Goal: Task Accomplishment & Management: Use online tool/utility

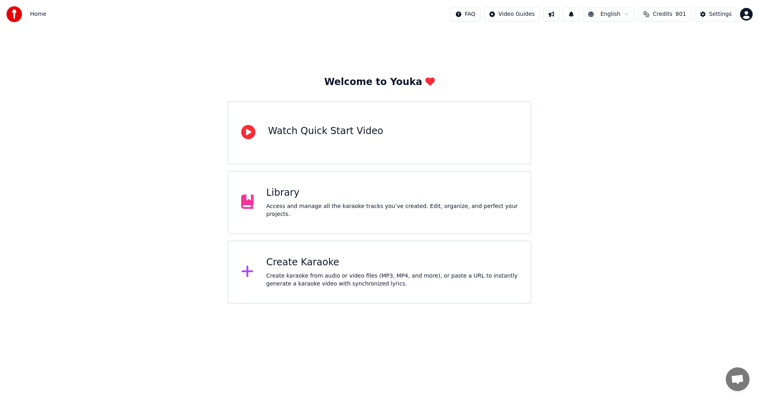
click at [289, 199] on div "Library" at bounding box center [392, 193] width 252 height 13
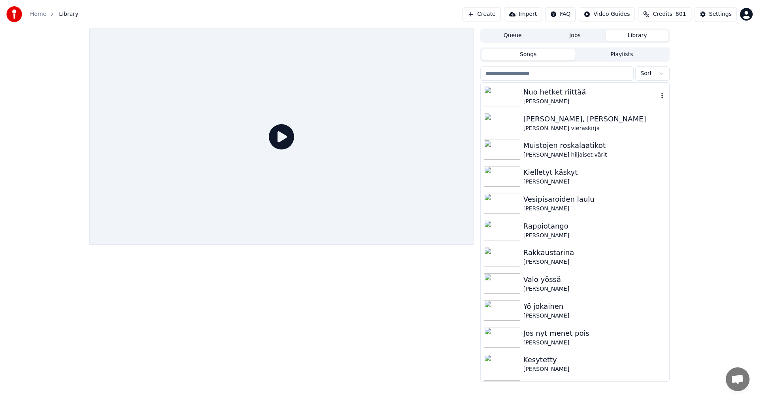
click at [510, 99] on img at bounding box center [502, 96] width 36 height 21
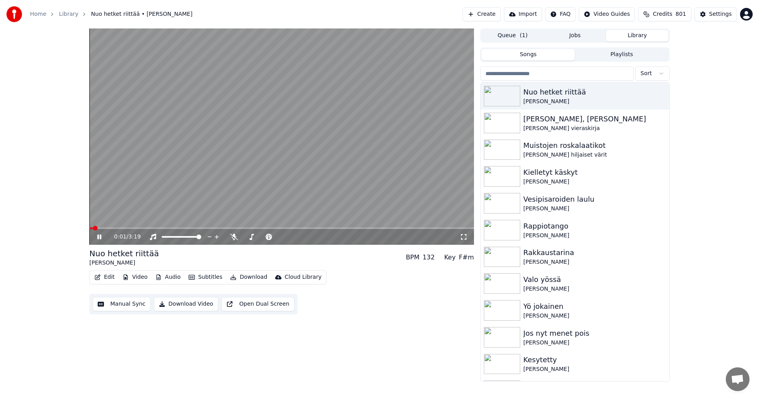
click at [129, 277] on button "Video" at bounding box center [134, 277] width 31 height 11
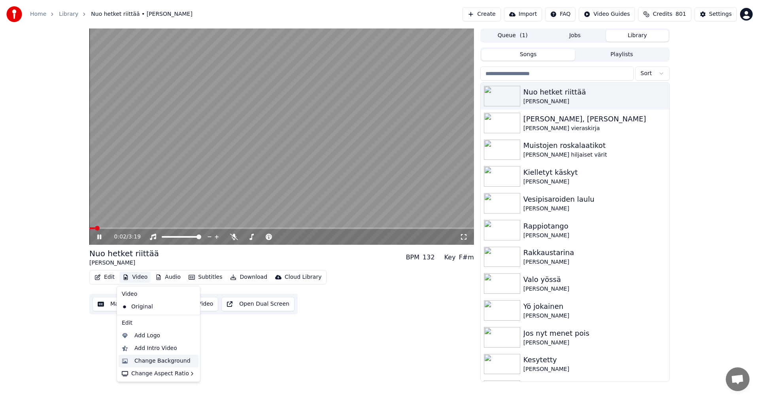
click at [136, 361] on div "Change Background" at bounding box center [162, 361] width 56 height 8
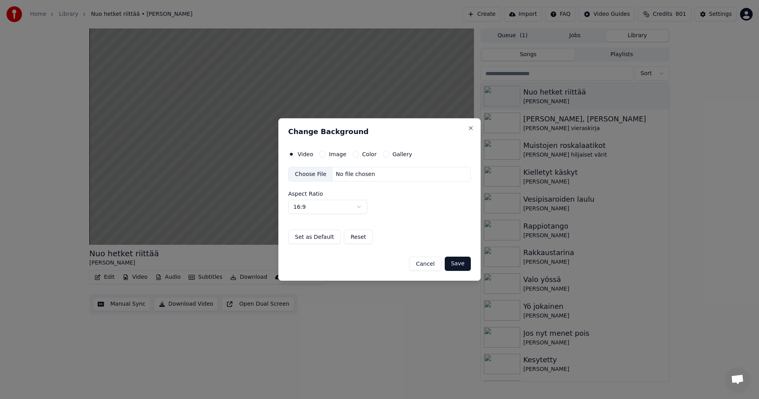
click at [321, 153] on button "Image" at bounding box center [322, 154] width 6 height 6
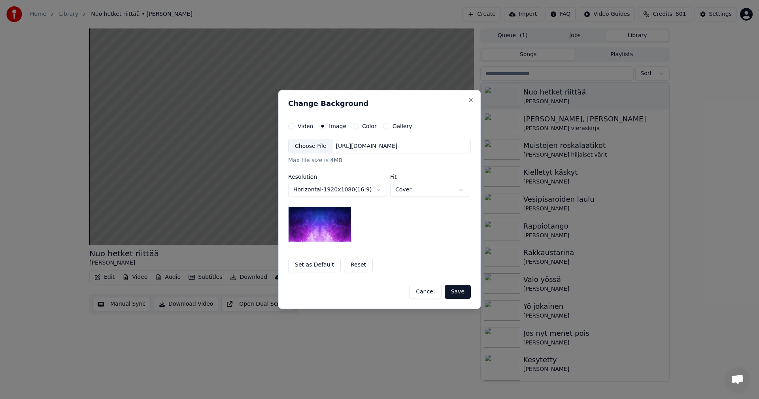
click at [316, 149] on div "Choose File" at bounding box center [311, 146] width 44 height 14
click at [458, 291] on button "Save" at bounding box center [458, 292] width 26 height 14
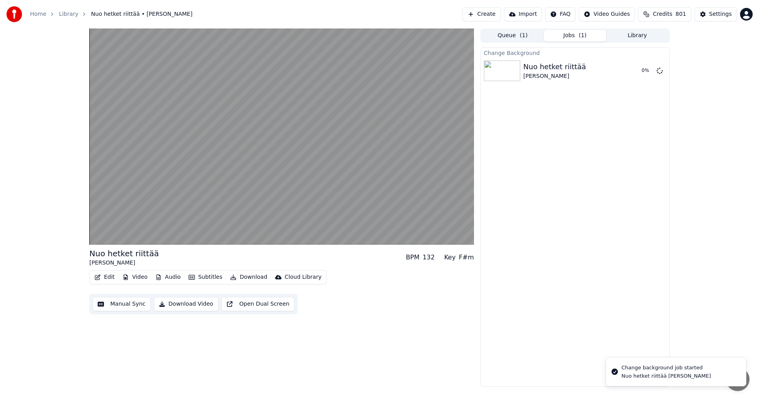
click at [30, 180] on div "Nuo hetket riittää Seija Simola BPM 132 Key F#m Edit Video Audio Subtitles Down…" at bounding box center [379, 207] width 759 height 358
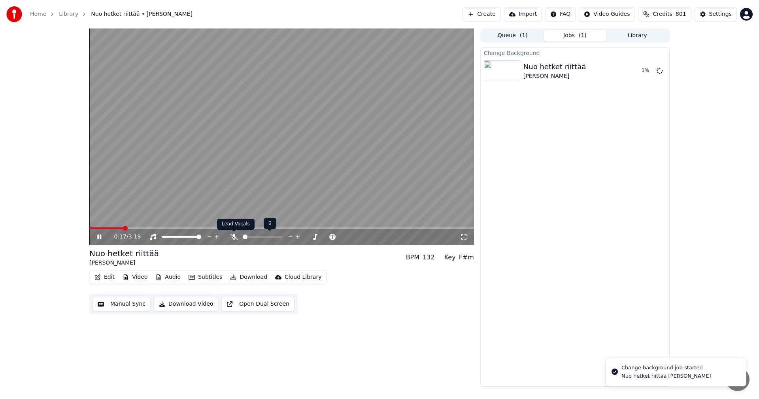
click at [232, 237] on icon at bounding box center [234, 237] width 8 height 6
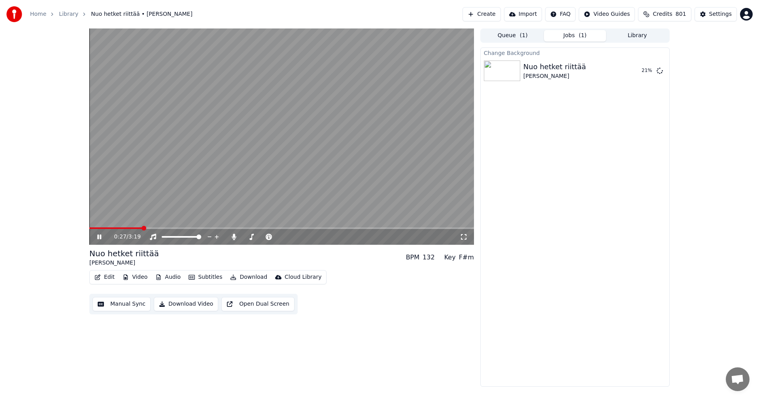
click at [101, 235] on icon at bounding box center [99, 236] width 4 height 5
click at [107, 276] on button "Edit" at bounding box center [104, 277] width 26 height 11
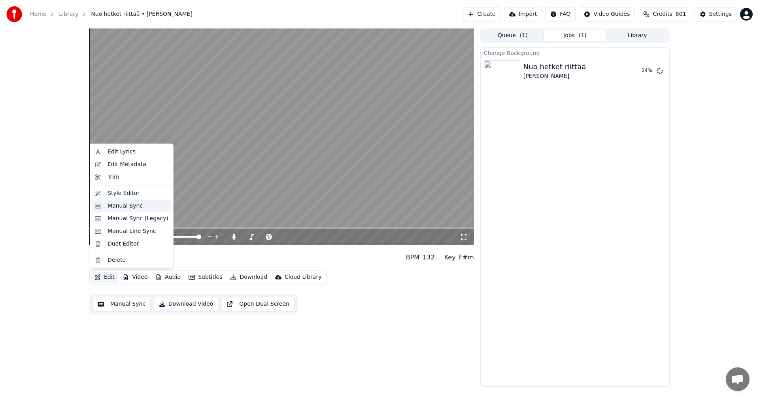
click at [132, 211] on div "Manual Sync" at bounding box center [132, 206] width 80 height 13
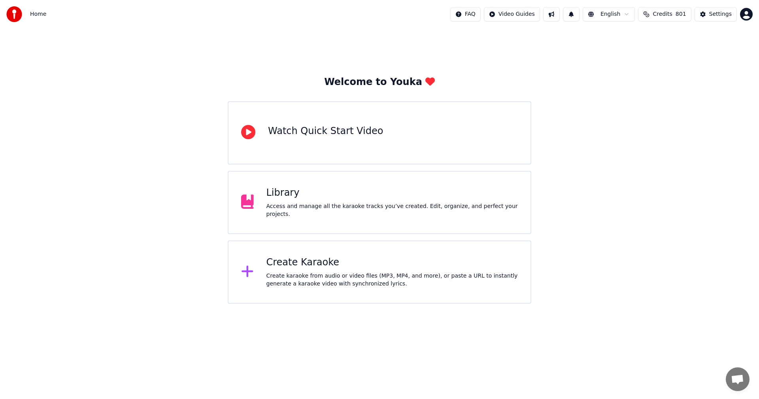
click at [293, 204] on div "Library Access and manage all the karaoke tracks you’ve created. Edit, organize…" at bounding box center [392, 203] width 252 height 32
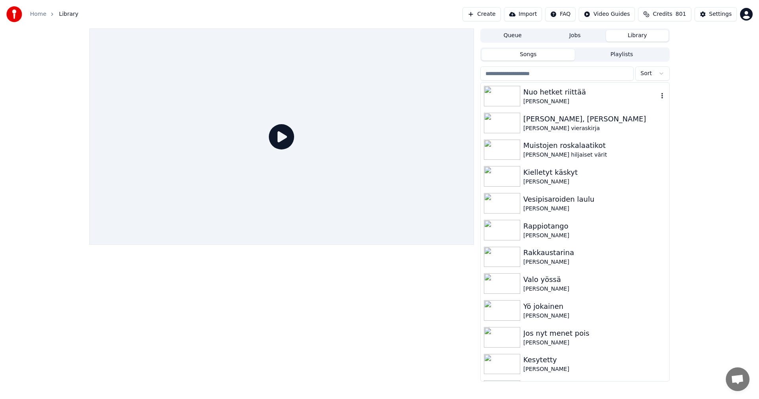
click at [552, 98] on div "[PERSON_NAME]" at bounding box center [590, 102] width 135 height 8
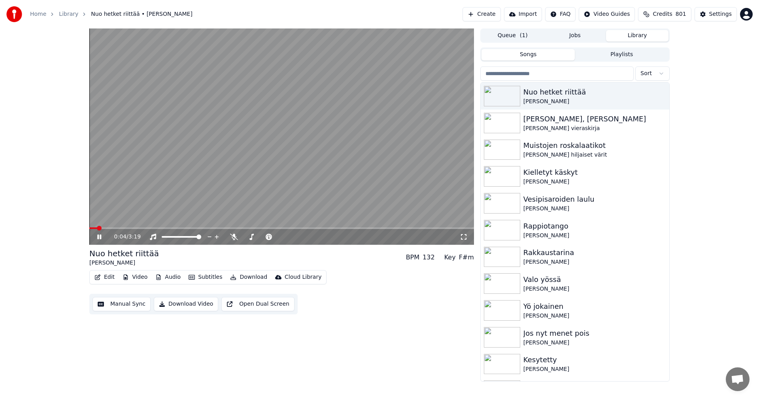
click at [140, 277] on button "Video" at bounding box center [134, 277] width 31 height 11
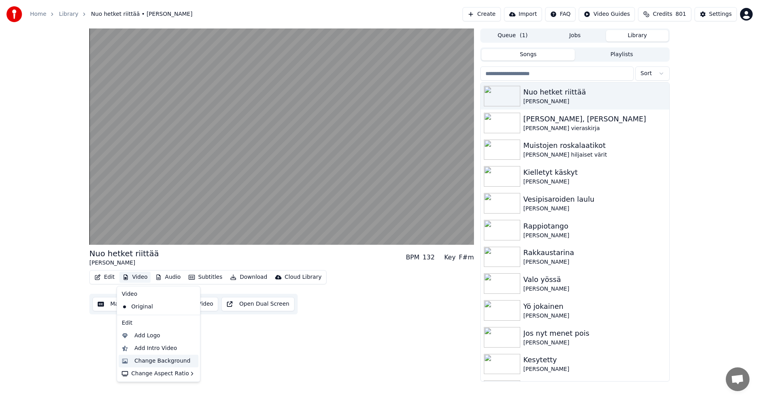
click at [158, 359] on div "Change Background" at bounding box center [162, 361] width 56 height 8
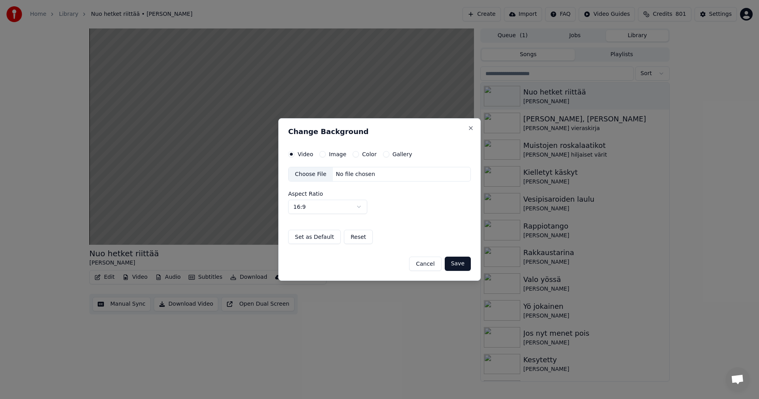
click at [322, 155] on button "Image" at bounding box center [322, 154] width 6 height 6
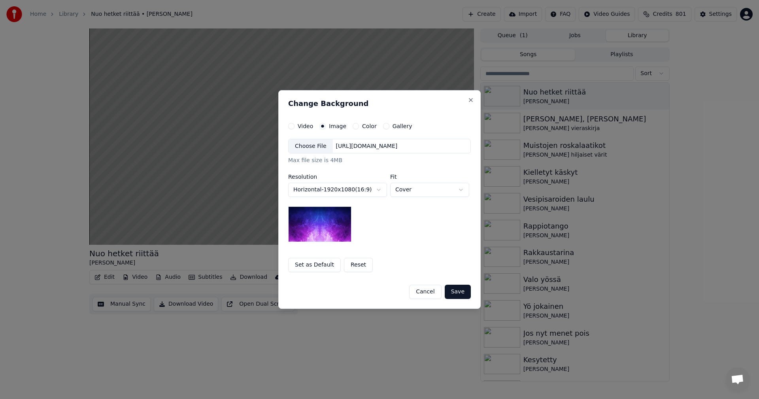
click at [319, 149] on div "Choose File" at bounding box center [311, 146] width 44 height 14
click at [466, 291] on button "Save" at bounding box center [458, 292] width 26 height 14
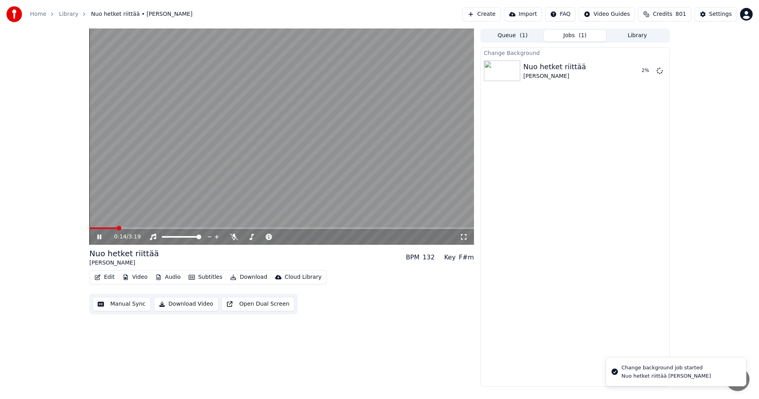
click at [100, 238] on icon at bounding box center [99, 236] width 4 height 5
click at [111, 276] on button "Edit" at bounding box center [104, 277] width 26 height 11
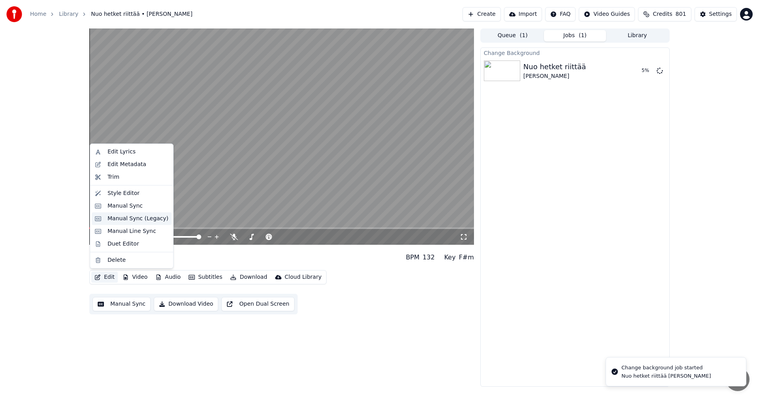
click at [160, 217] on div "Manual Sync (Legacy)" at bounding box center [138, 219] width 61 height 8
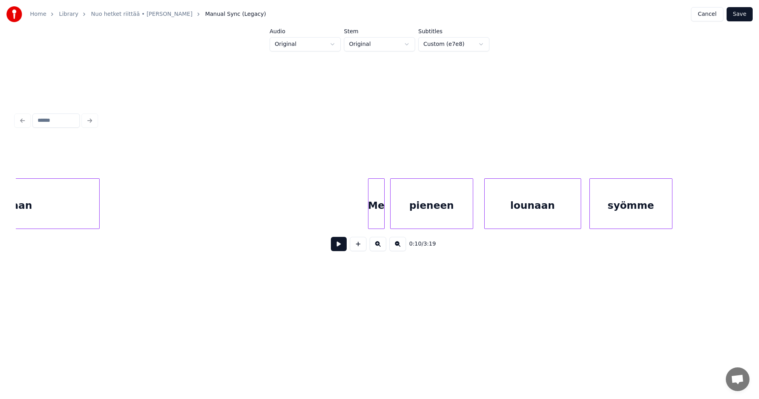
scroll to position [0, 11203]
click at [405, 211] on div "pieneen" at bounding box center [416, 206] width 82 height 54
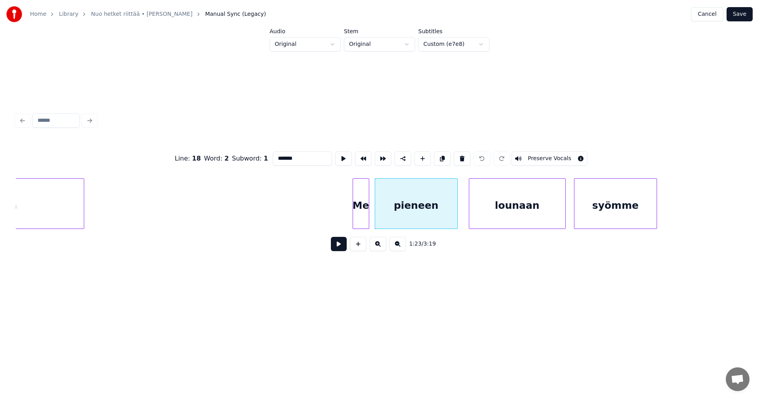
click at [290, 157] on input "*******" at bounding box center [302, 158] width 59 height 14
click at [354, 211] on div "Me" at bounding box center [354, 206] width 16 height 54
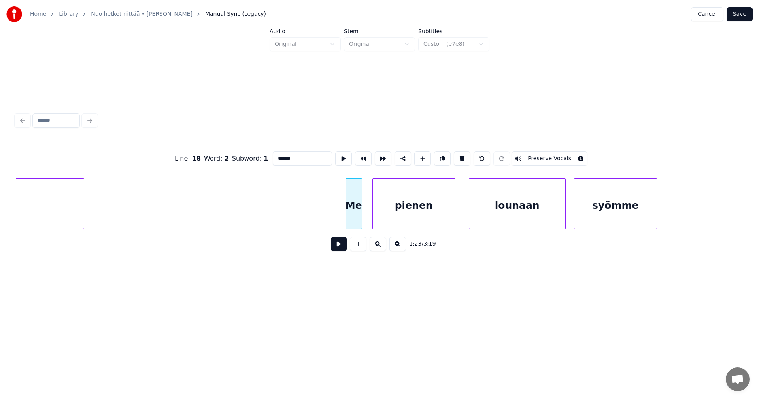
click at [427, 209] on div "pienen" at bounding box center [414, 206] width 82 height 54
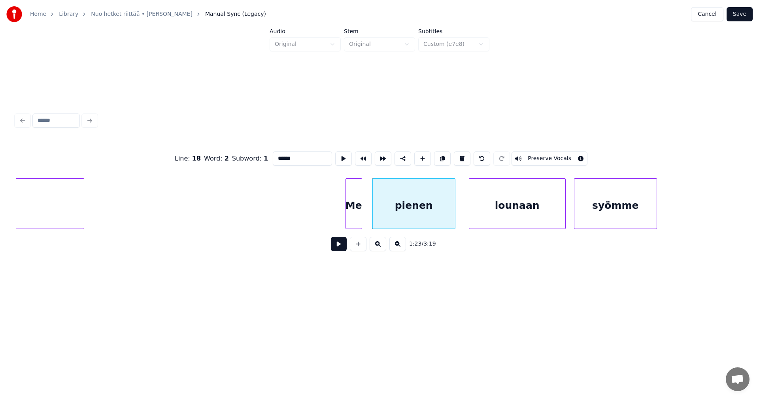
type input "******"
click at [746, 11] on button "Save" at bounding box center [740, 14] width 26 height 14
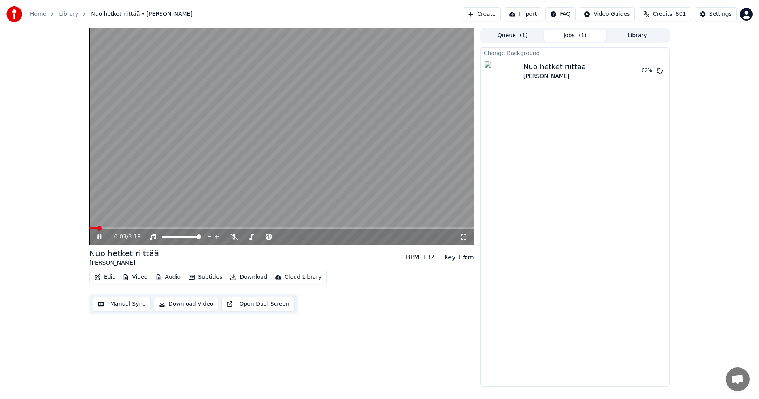
click at [98, 233] on div "0:03 / 3:19" at bounding box center [281, 237] width 378 height 8
click at [96, 238] on icon at bounding box center [105, 237] width 19 height 6
click at [232, 235] on icon at bounding box center [234, 237] width 8 height 6
click at [104, 236] on icon at bounding box center [105, 237] width 19 height 6
click at [644, 70] on button "Play" at bounding box center [641, 71] width 25 height 14
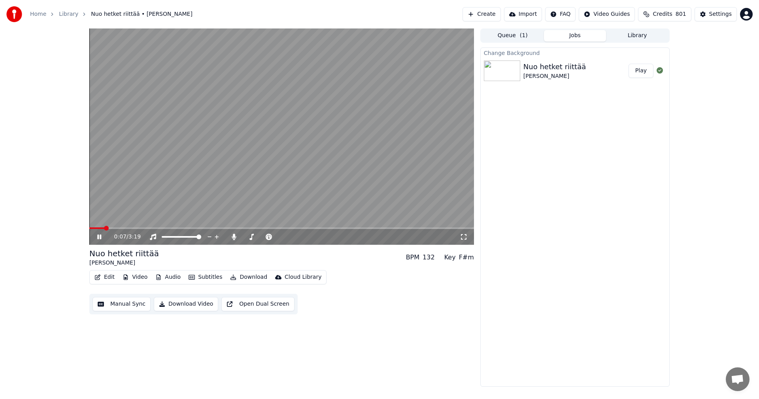
click at [461, 238] on icon at bounding box center [464, 237] width 8 height 6
click at [97, 237] on icon at bounding box center [105, 237] width 19 height 6
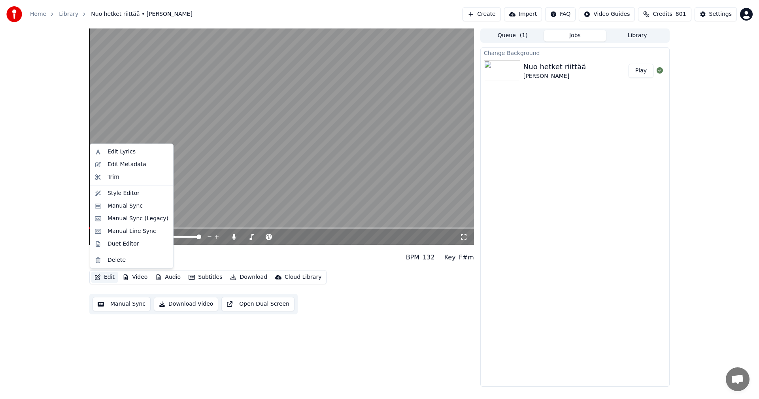
click at [109, 281] on button "Edit" at bounding box center [104, 277] width 26 height 11
click at [143, 222] on div "Manual Sync (Legacy)" at bounding box center [138, 219] width 61 height 8
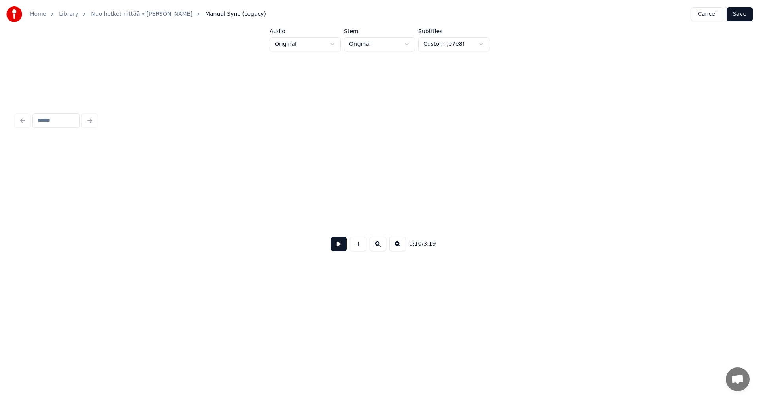
scroll to position [0, 1508]
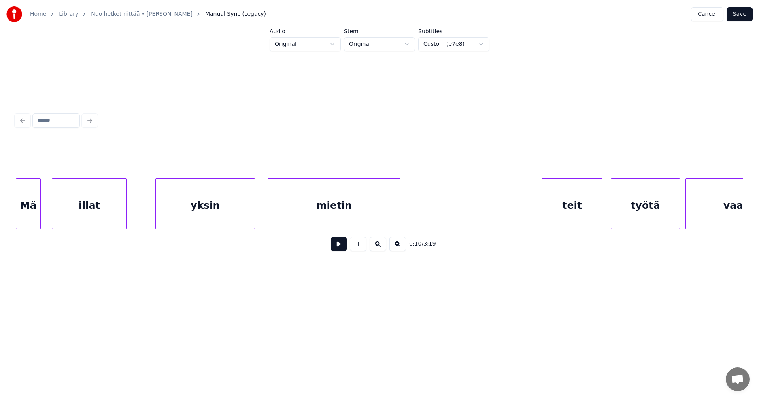
click at [74, 225] on div "illat" at bounding box center [89, 206] width 74 height 54
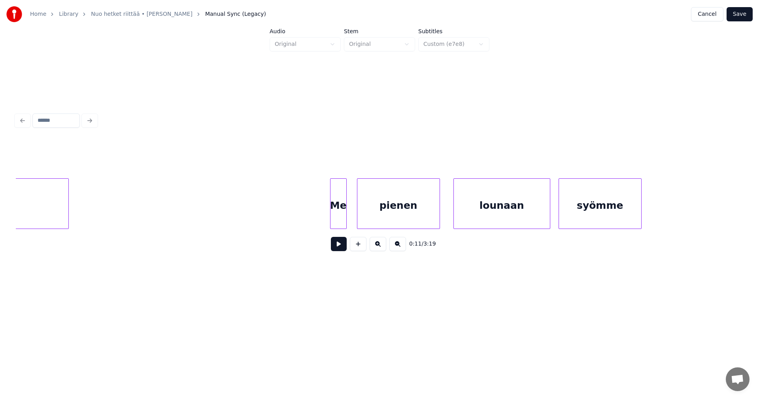
scroll to position [0, 11294]
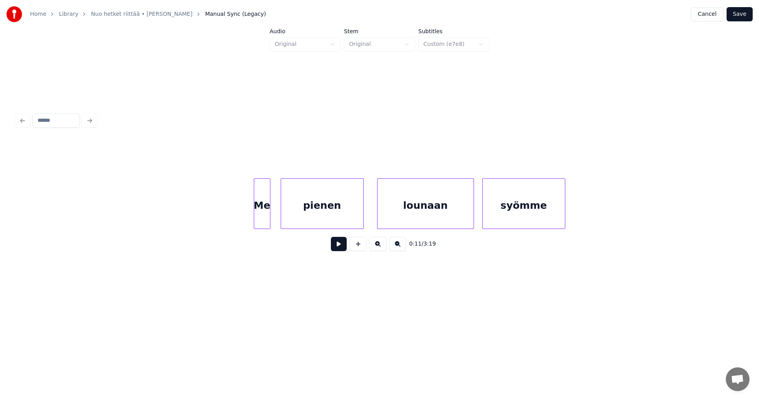
click at [738, 17] on button "Save" at bounding box center [740, 14] width 26 height 14
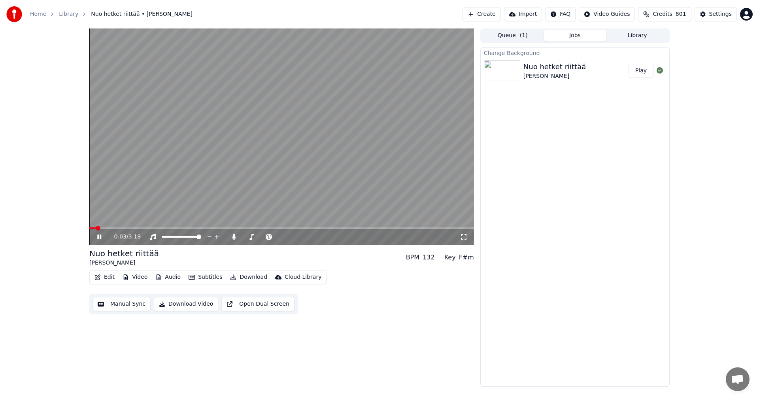
click at [640, 72] on button "Play" at bounding box center [641, 71] width 25 height 14
click at [156, 229] on div "Instrumental Instrumental" at bounding box center [155, 224] width 40 height 11
click at [192, 210] on video at bounding box center [281, 136] width 385 height 216
click at [160, 228] on span at bounding box center [281, 228] width 385 height 2
click at [100, 242] on div "0:37 / 3:19" at bounding box center [281, 237] width 385 height 16
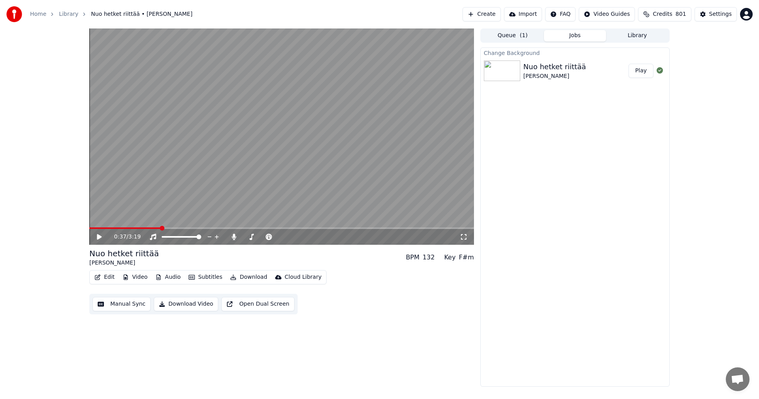
click at [98, 240] on icon at bounding box center [105, 237] width 19 height 6
click at [130, 227] on span at bounding box center [125, 228] width 73 height 2
click at [100, 238] on icon at bounding box center [105, 237] width 19 height 6
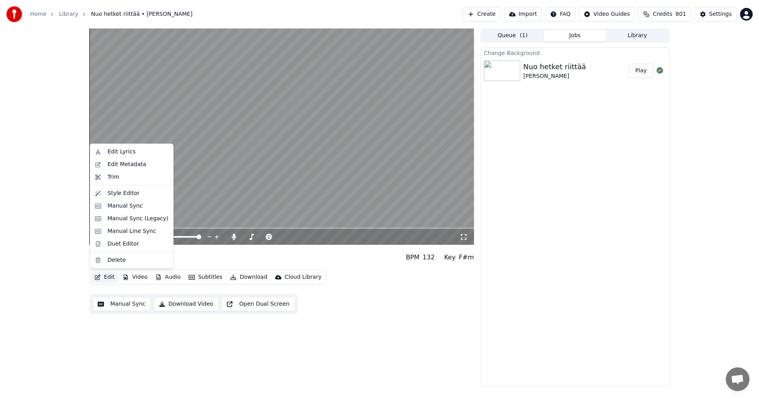
click at [107, 276] on button "Edit" at bounding box center [104, 277] width 26 height 11
click at [111, 222] on div "Manual Sync (Legacy)" at bounding box center [138, 219] width 61 height 8
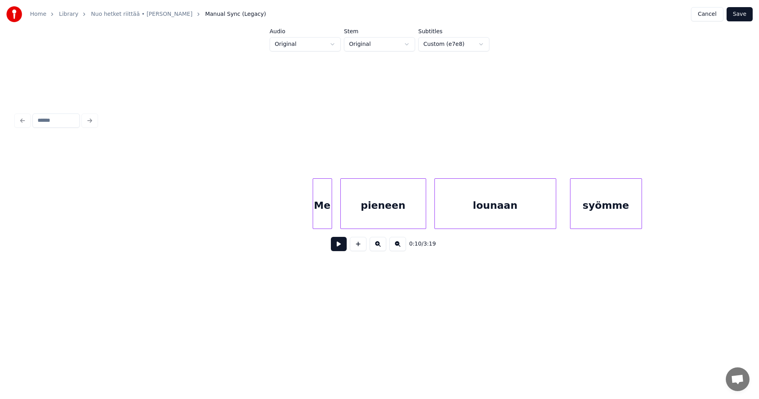
scroll to position [0, 3327]
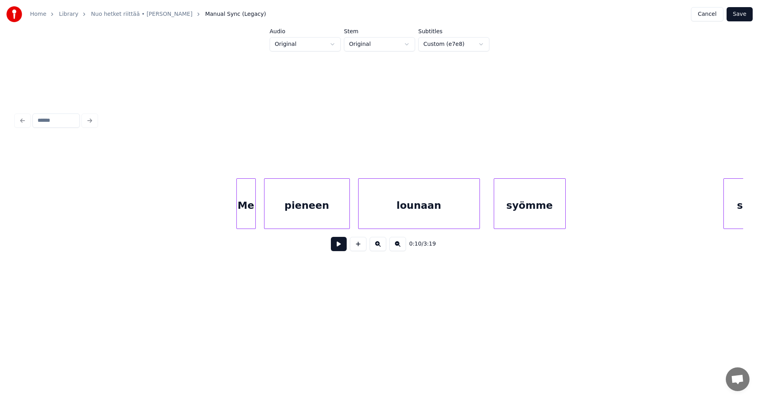
click at [298, 194] on div "pieneen" at bounding box center [306, 206] width 85 height 54
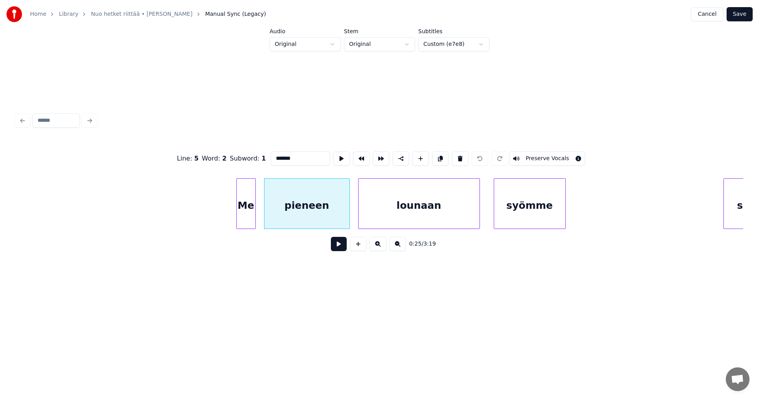
click at [287, 157] on input "*******" at bounding box center [300, 158] width 59 height 14
type input "******"
click at [742, 19] on button "Save" at bounding box center [740, 14] width 26 height 14
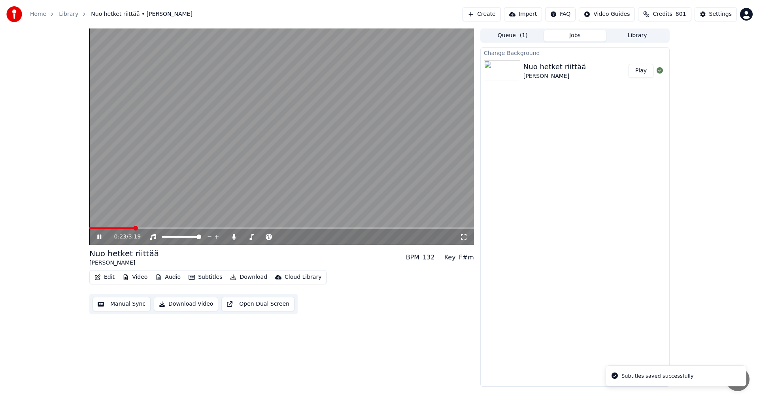
click at [134, 228] on span at bounding box center [281, 228] width 385 height 2
click at [98, 237] on icon at bounding box center [99, 236] width 4 height 5
